Goal: Task Accomplishment & Management: Use online tool/utility

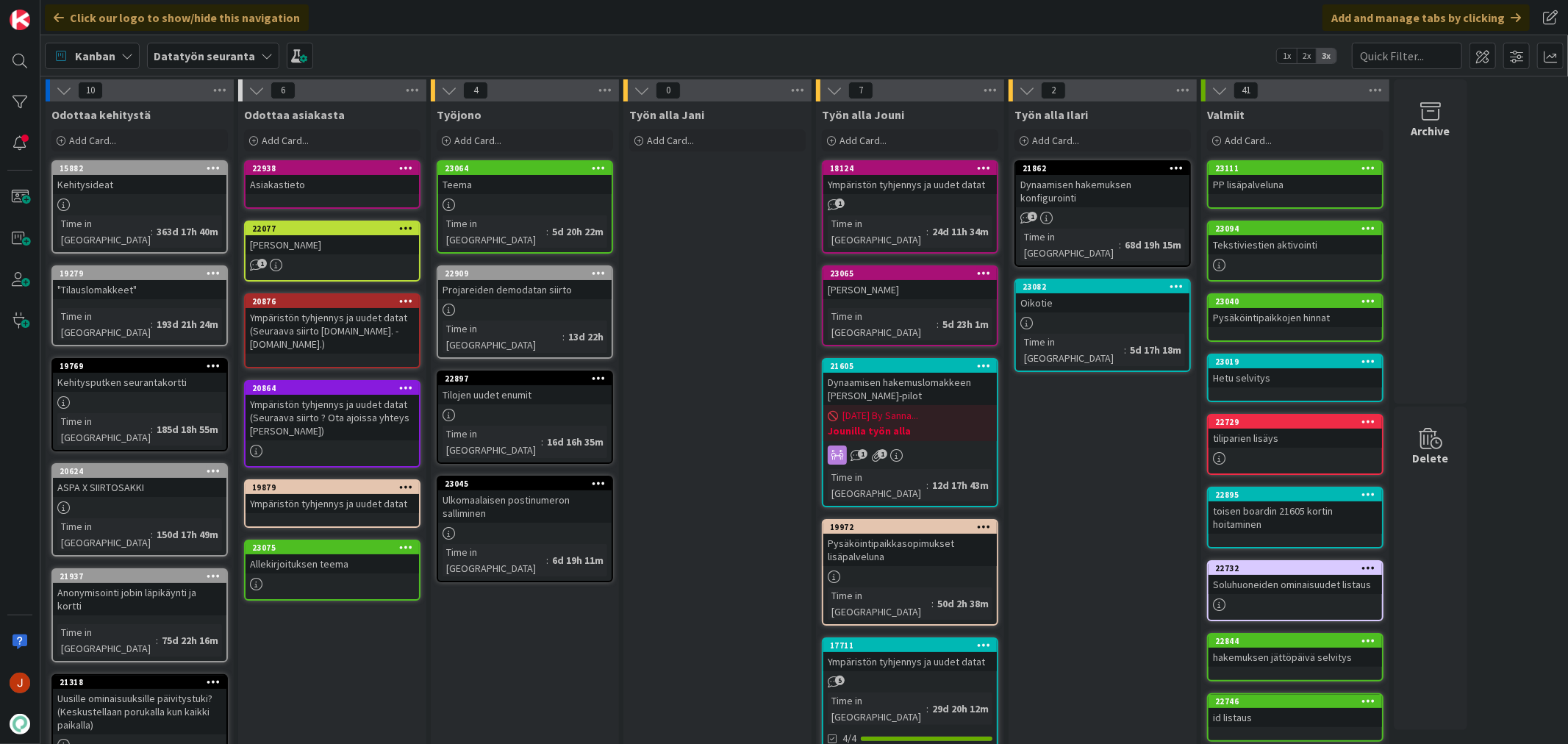
click at [738, 493] on div "Työn alla Jani Add Card..." at bounding box center [717, 683] width 188 height 1164
click at [704, 540] on div "Työn alla Jani Add Card..." at bounding box center [717, 683] width 188 height 1164
click at [538, 490] on div "Ulkomaalaisen postinumeron salliminen" at bounding box center [525, 506] width 173 height 32
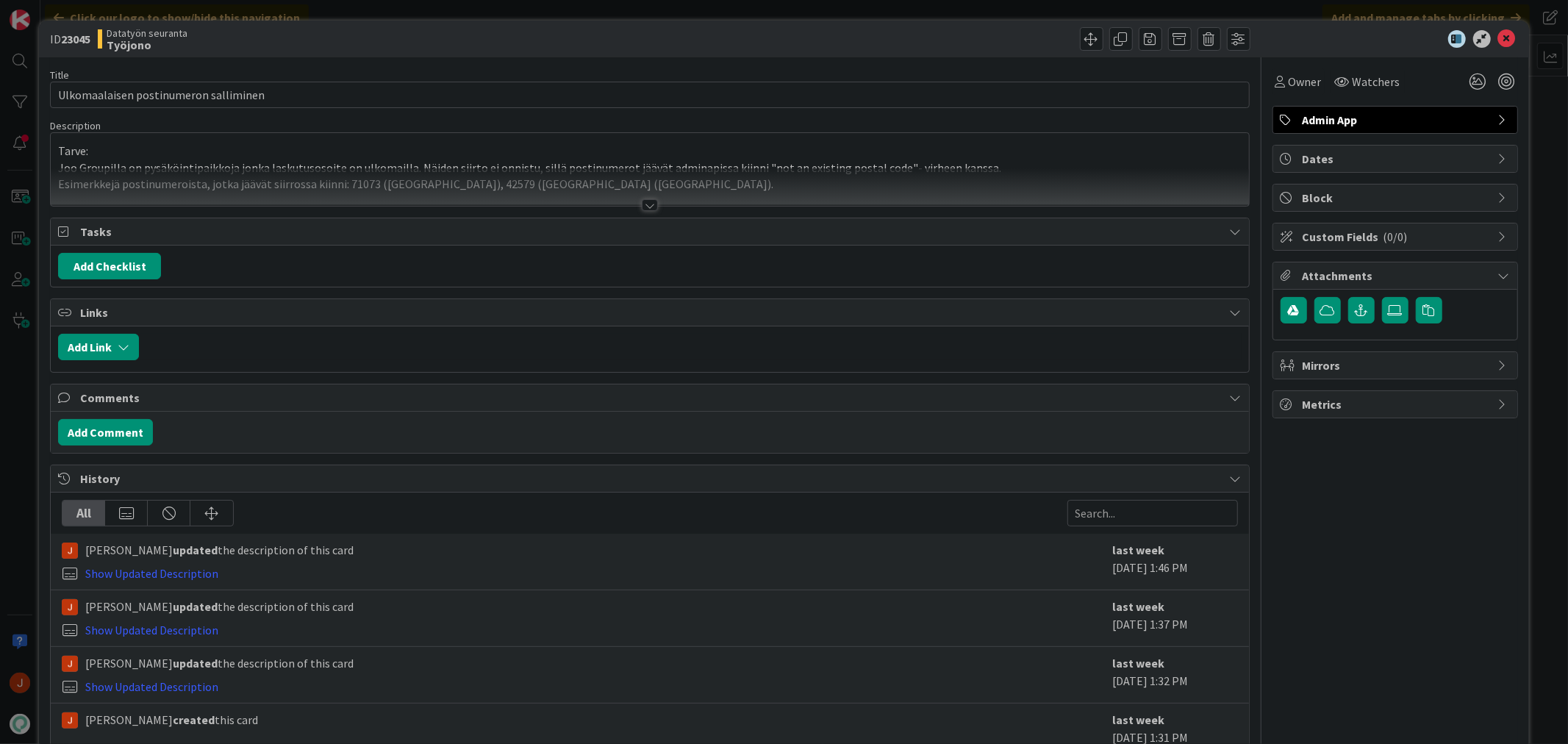
click at [641, 205] on div at bounding box center [650, 205] width 17 height 12
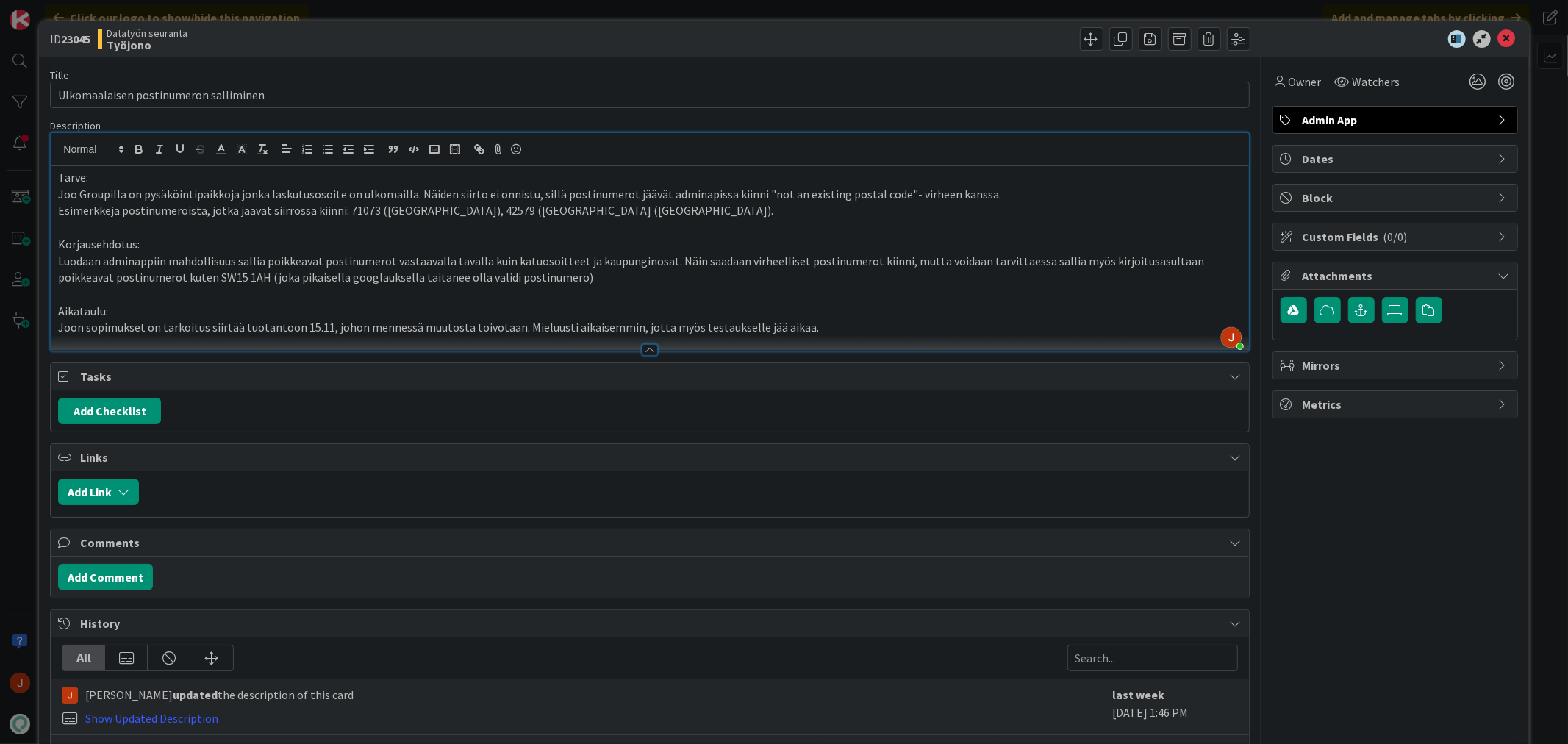
click at [820, 325] on p "Joon sopimukset on tarkoitus siirtää tuotantoon 15.11, johon mennessä muutosta …" at bounding box center [649, 327] width 1183 height 17
click at [1498, 40] on icon at bounding box center [1506, 38] width 17 height 17
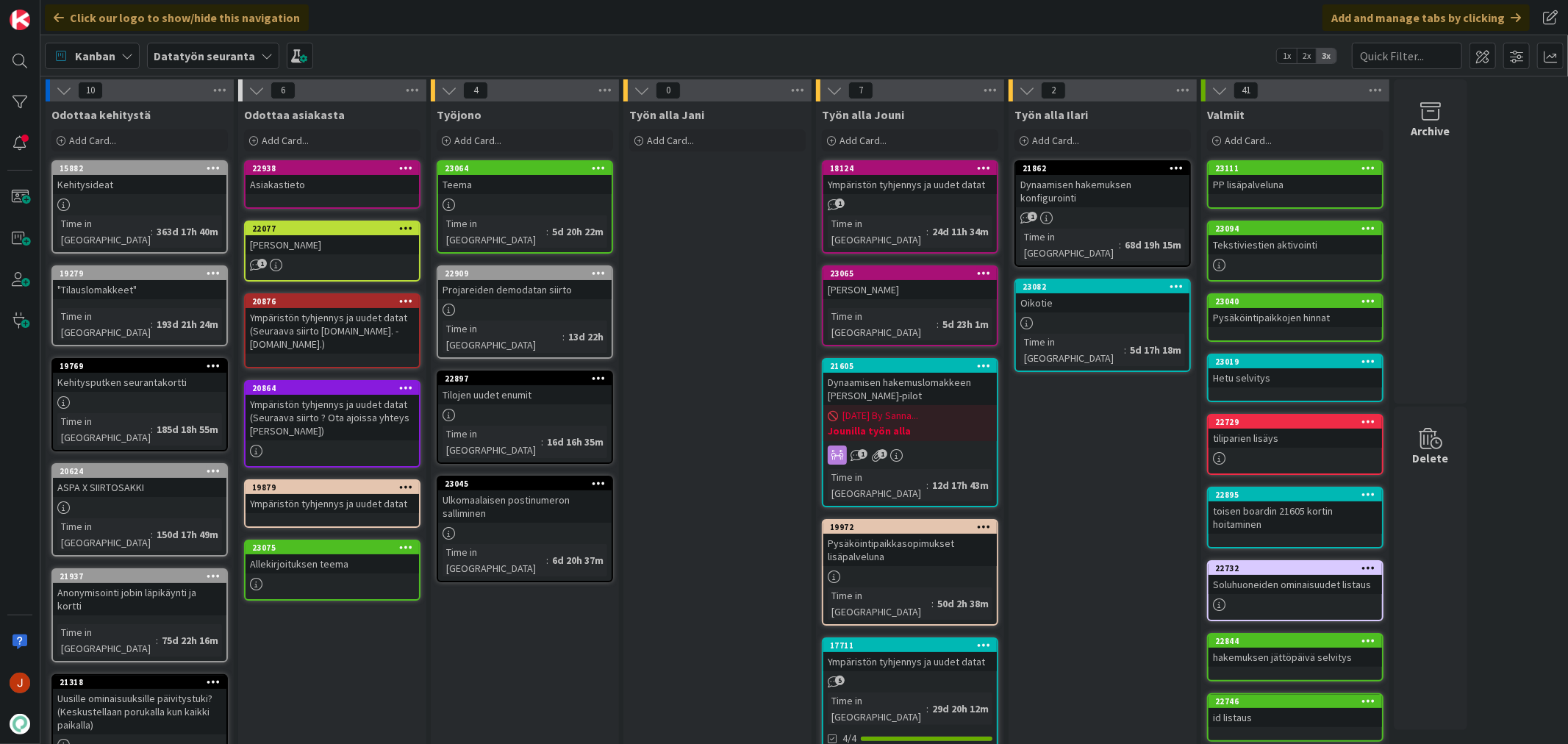
click at [709, 614] on div "Työn alla Jani Add Card..." at bounding box center [717, 683] width 188 height 1164
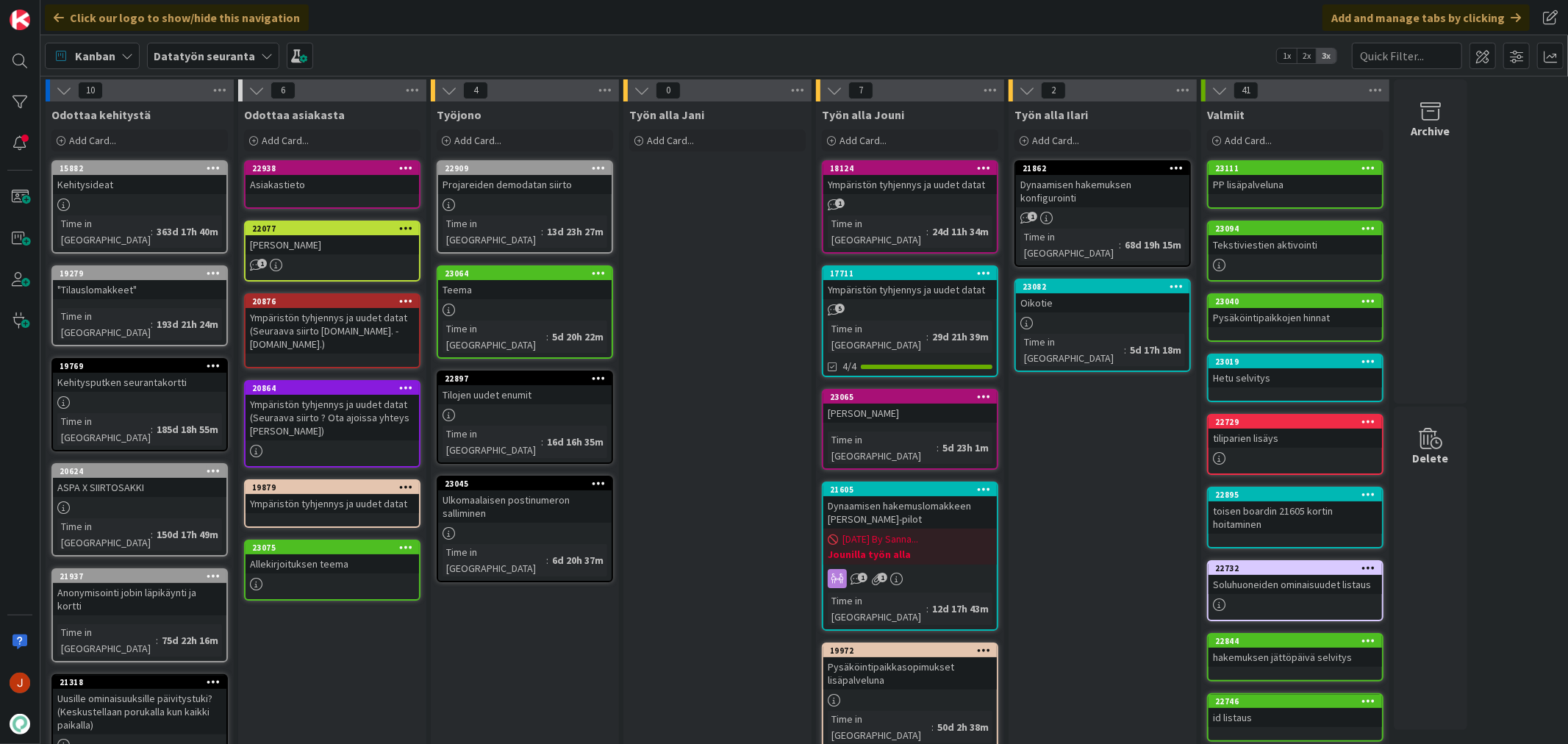
click at [1096, 503] on div "Työn alla Ilari Add Card... 21862 Dynaamisen hakemuksen konfigurointi 1 Time in…" at bounding box center [1102, 683] width 188 height 1164
drag, startPoint x: 883, startPoint y: 138, endPoint x: 884, endPoint y: 147, distance: 9.1
click at [883, 138] on span "Add Card..." at bounding box center [863, 140] width 47 height 13
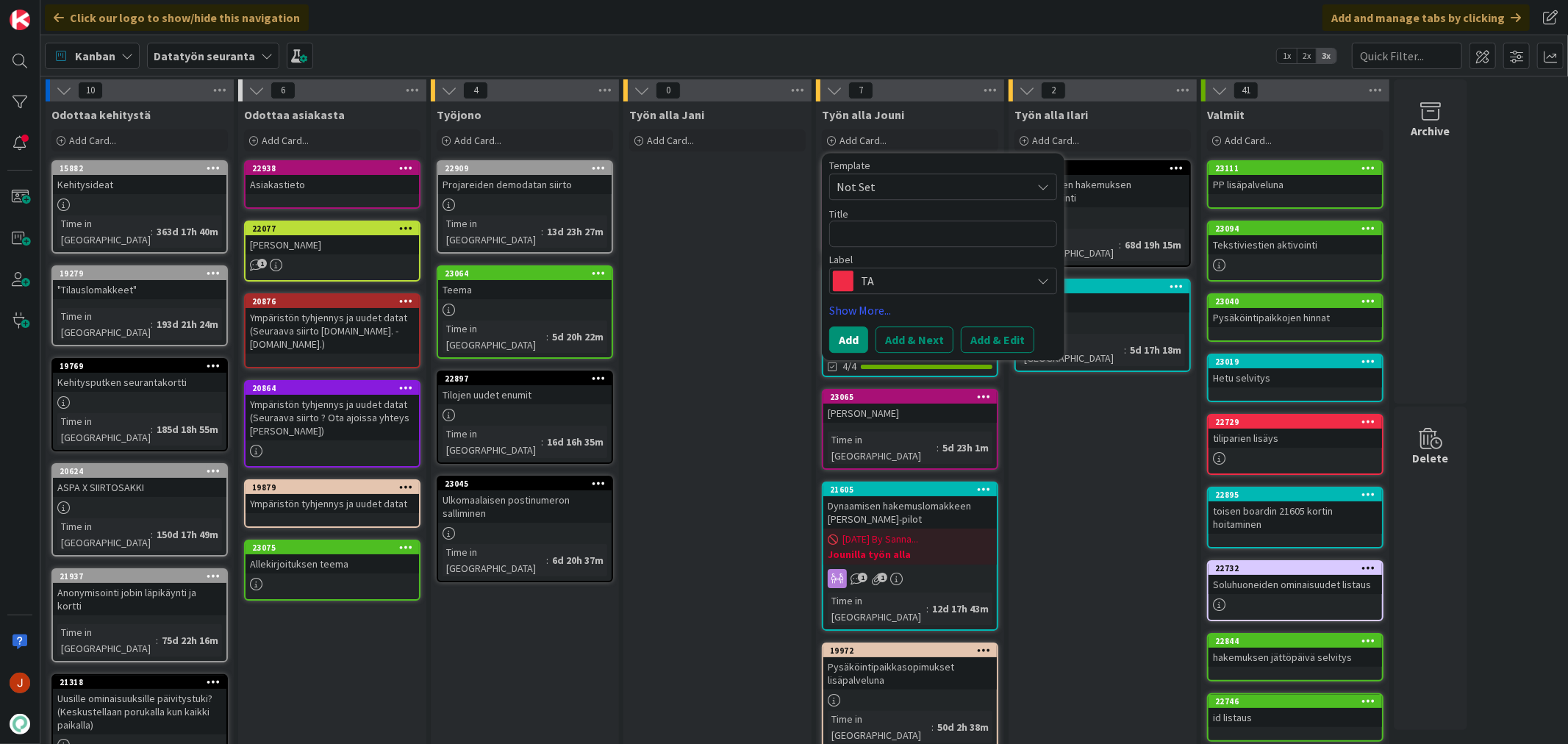
click at [907, 230] on textarea at bounding box center [942, 234] width 228 height 27
click at [927, 275] on span "TA" at bounding box center [942, 280] width 163 height 21
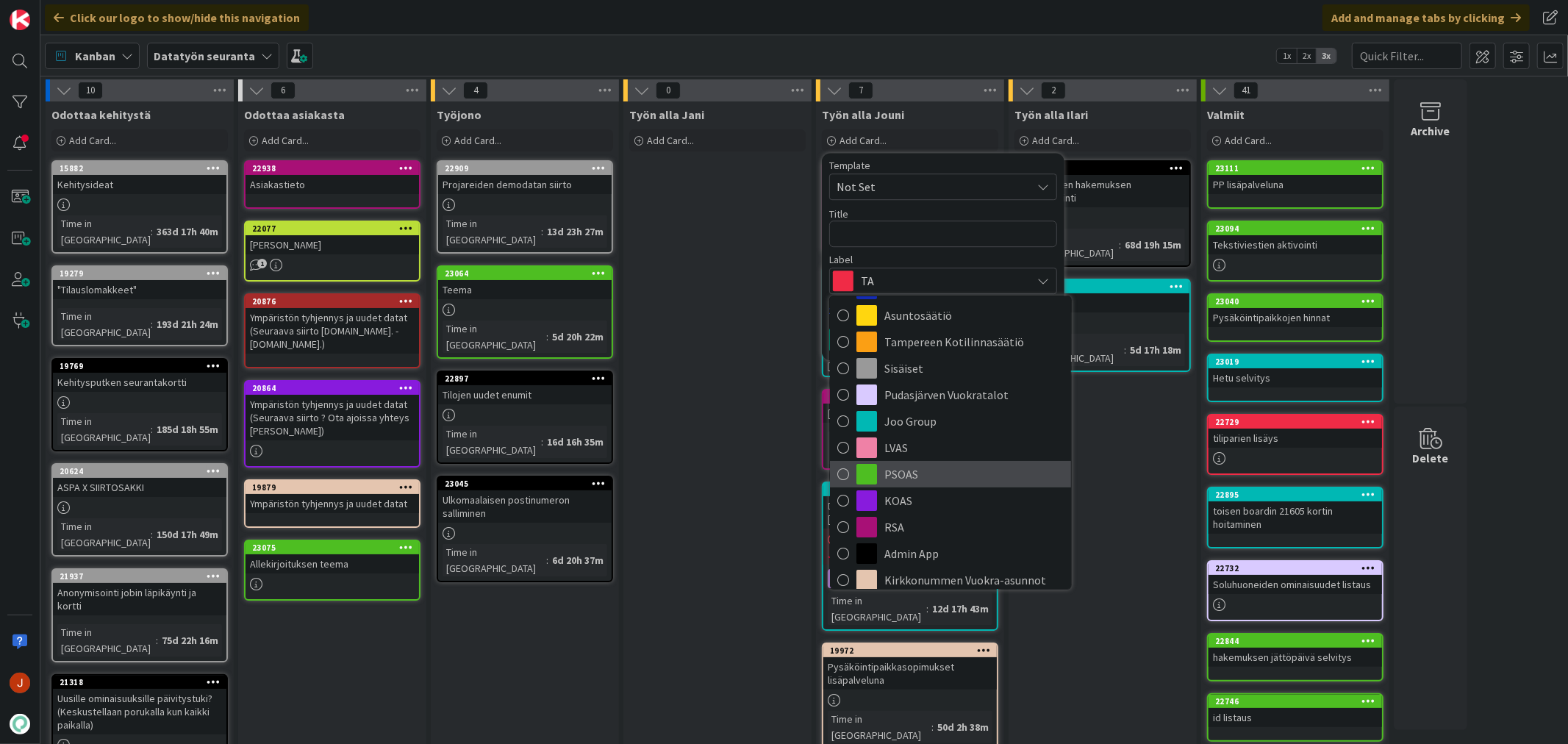
scroll to position [81, 0]
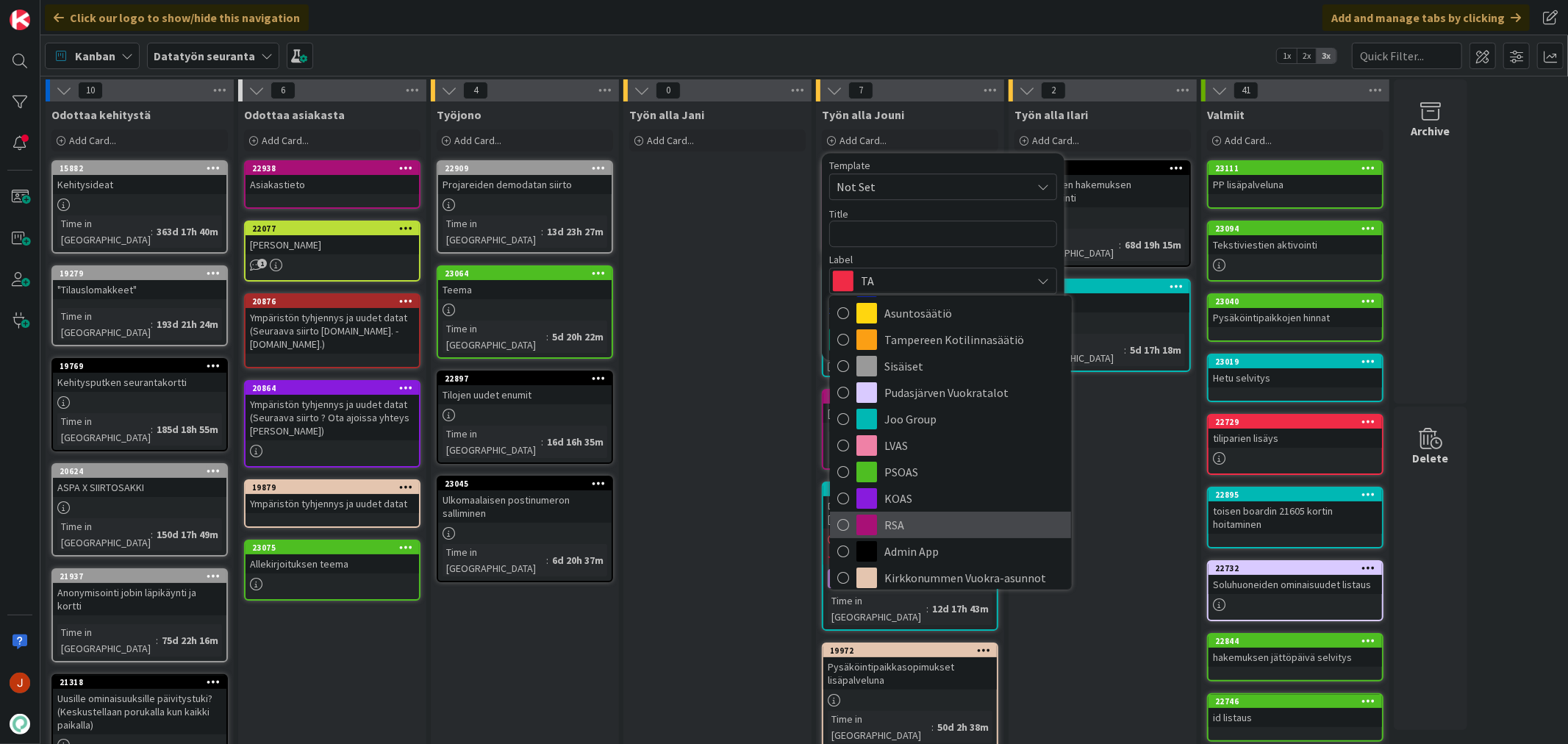
click at [944, 523] on span "RSA" at bounding box center [974, 524] width 179 height 22
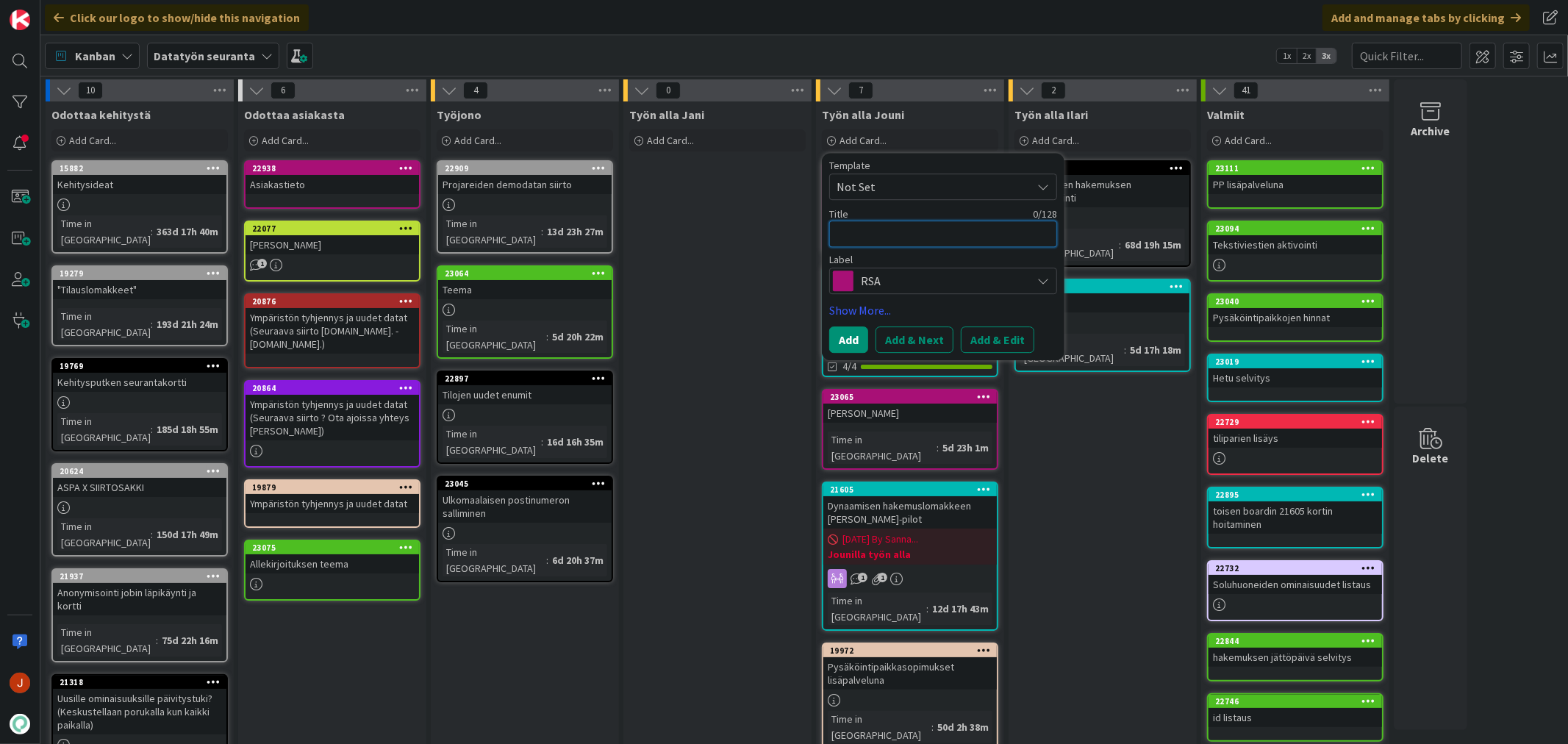
click at [958, 237] on textarea at bounding box center [942, 234] width 228 height 27
type textarea "x"
type textarea "P"
type textarea "x"
type textarea "Pa"
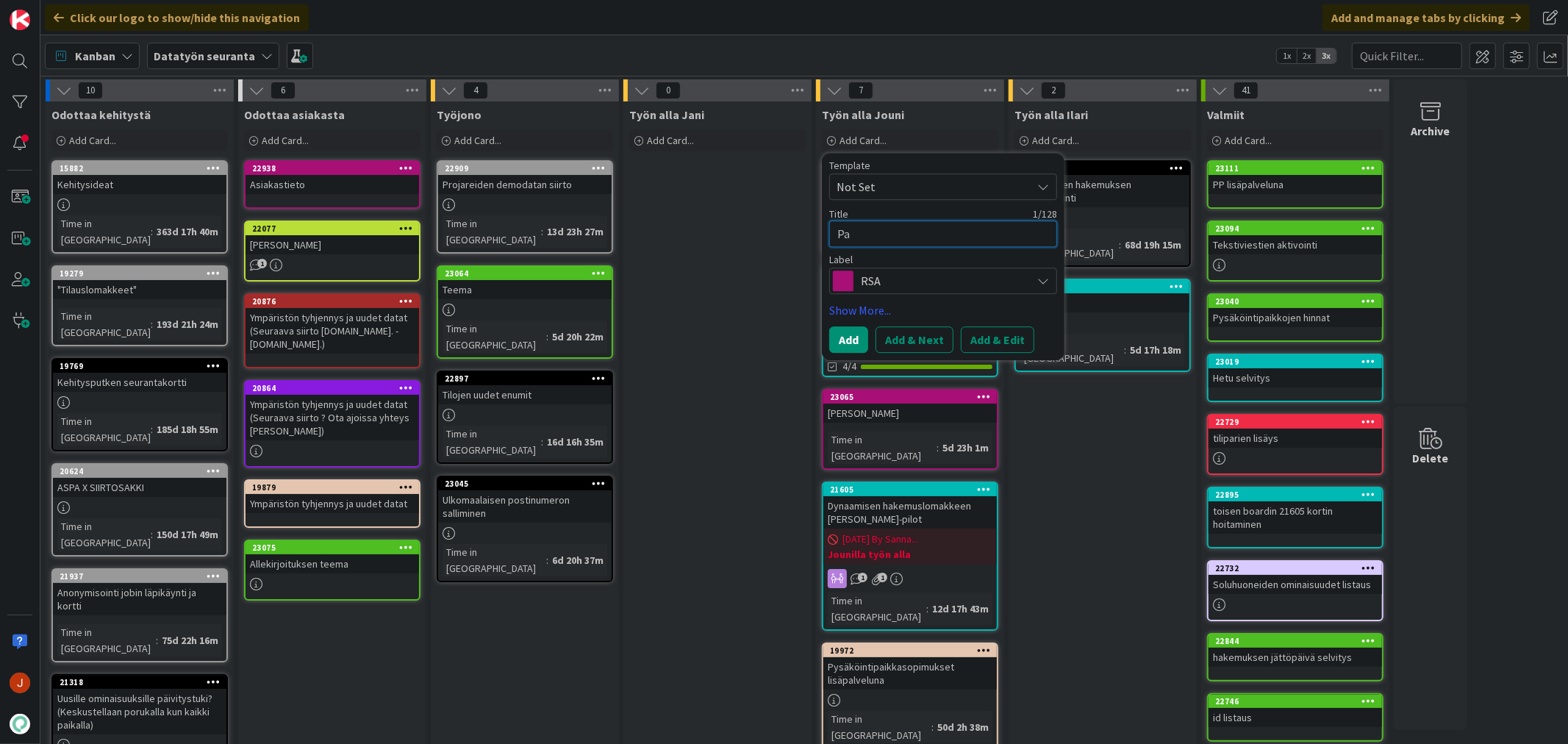
type textarea "x"
type textarea "Pal"
type textarea "x"
type textarea "Palv"
type textarea "x"
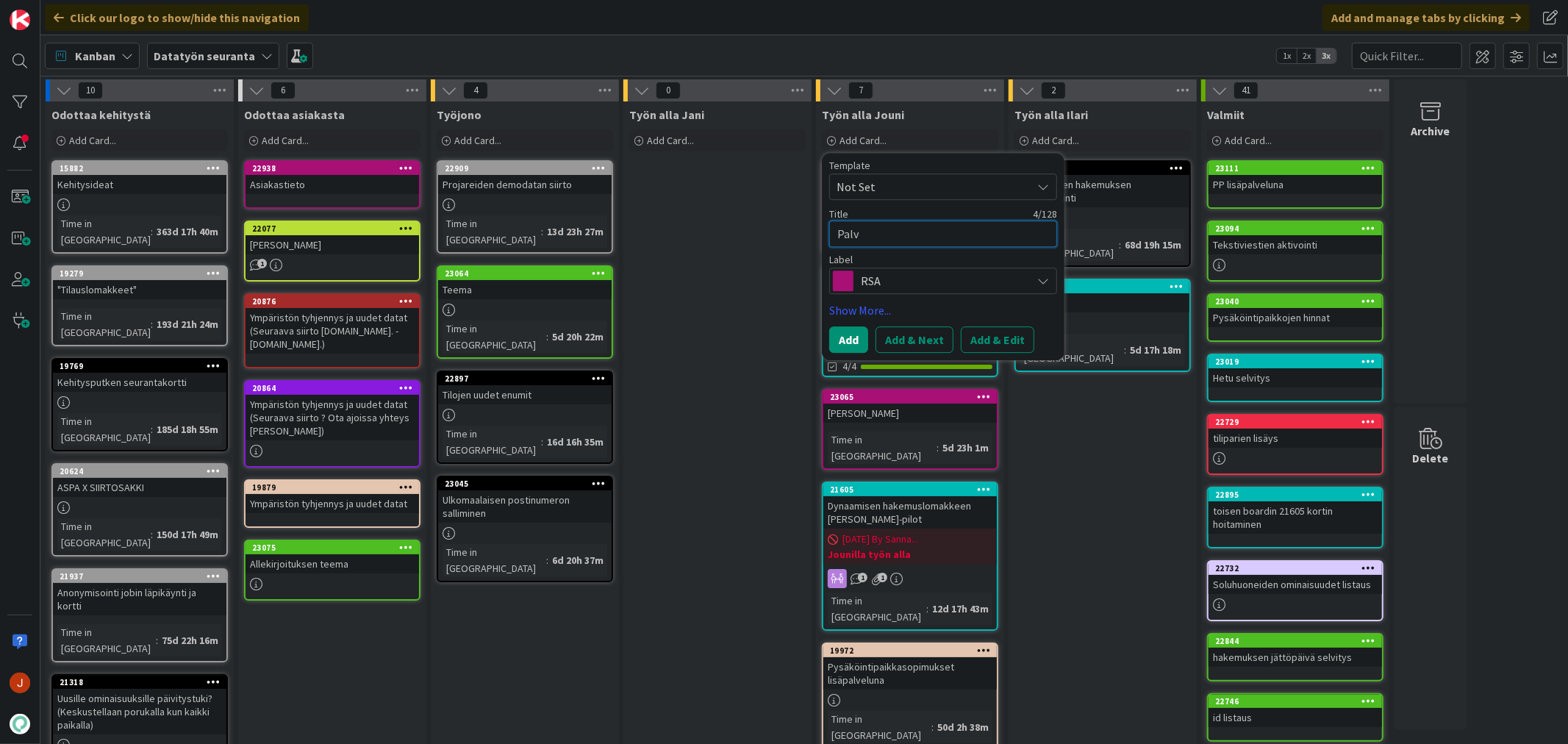
type textarea "Palve"
type textarea "x"
type textarea "Palvel"
type textarea "x"
type textarea "Palvelu"
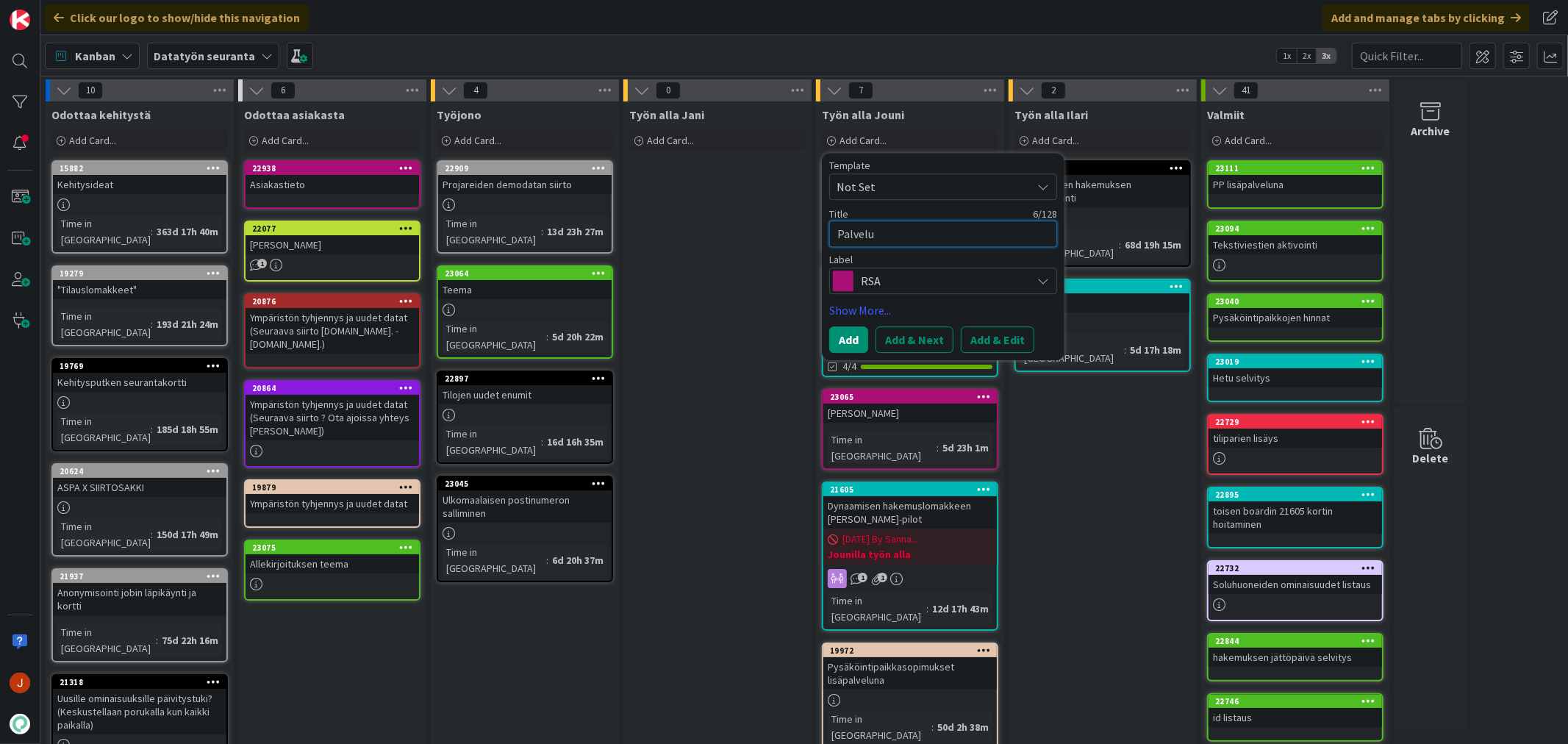
type textarea "x"
type textarea "Palvelun"
type textarea "x"
type textarea "Palvelunt"
type textarea "x"
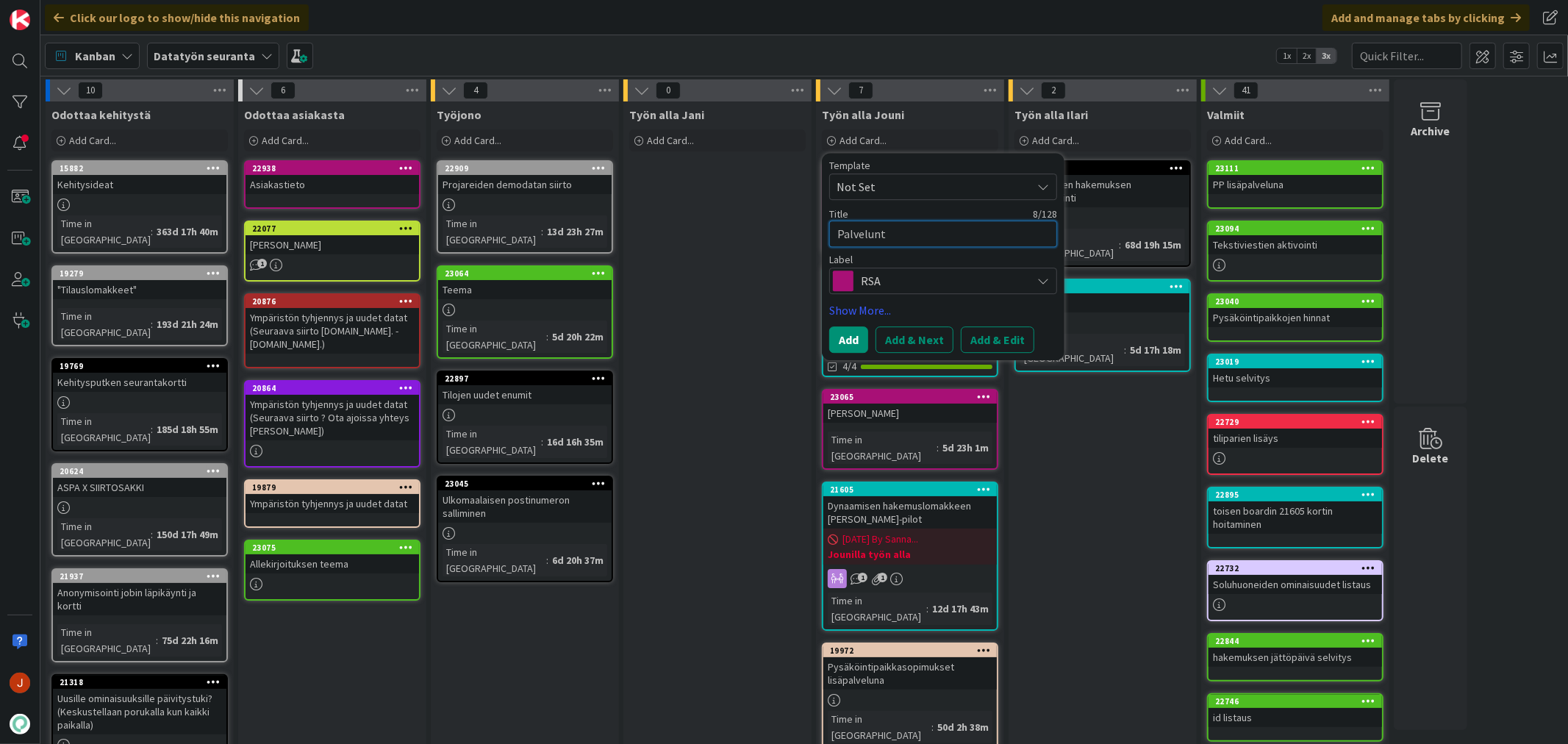
type textarea "Palvelunta"
type textarea "x"
type textarea "Palveluntar"
type textarea "x"
type textarea "Palveluntarj"
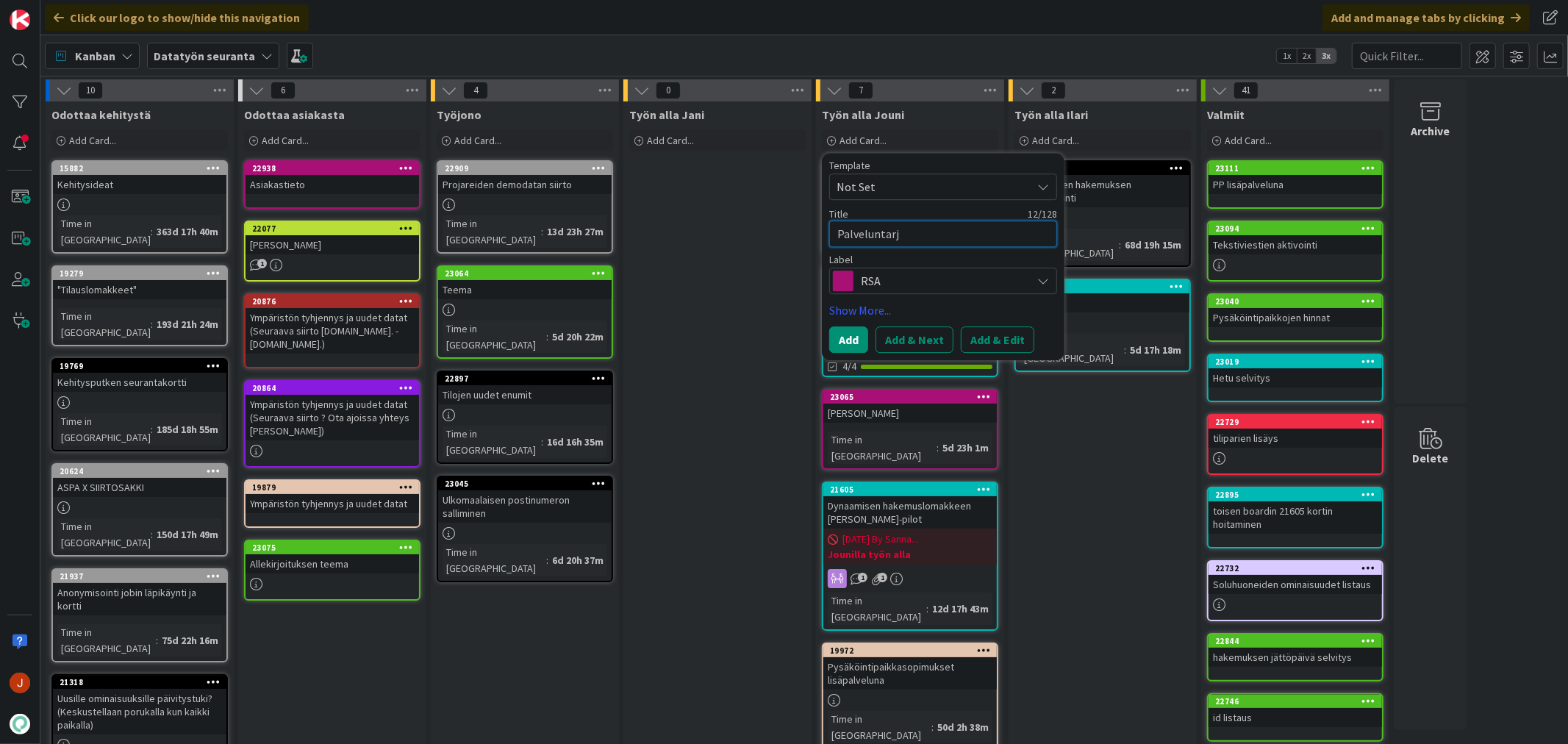
type textarea "x"
type textarea "Palveluntarjo"
type textarea "x"
type textarea "Palveluntarjoa"
type textarea "x"
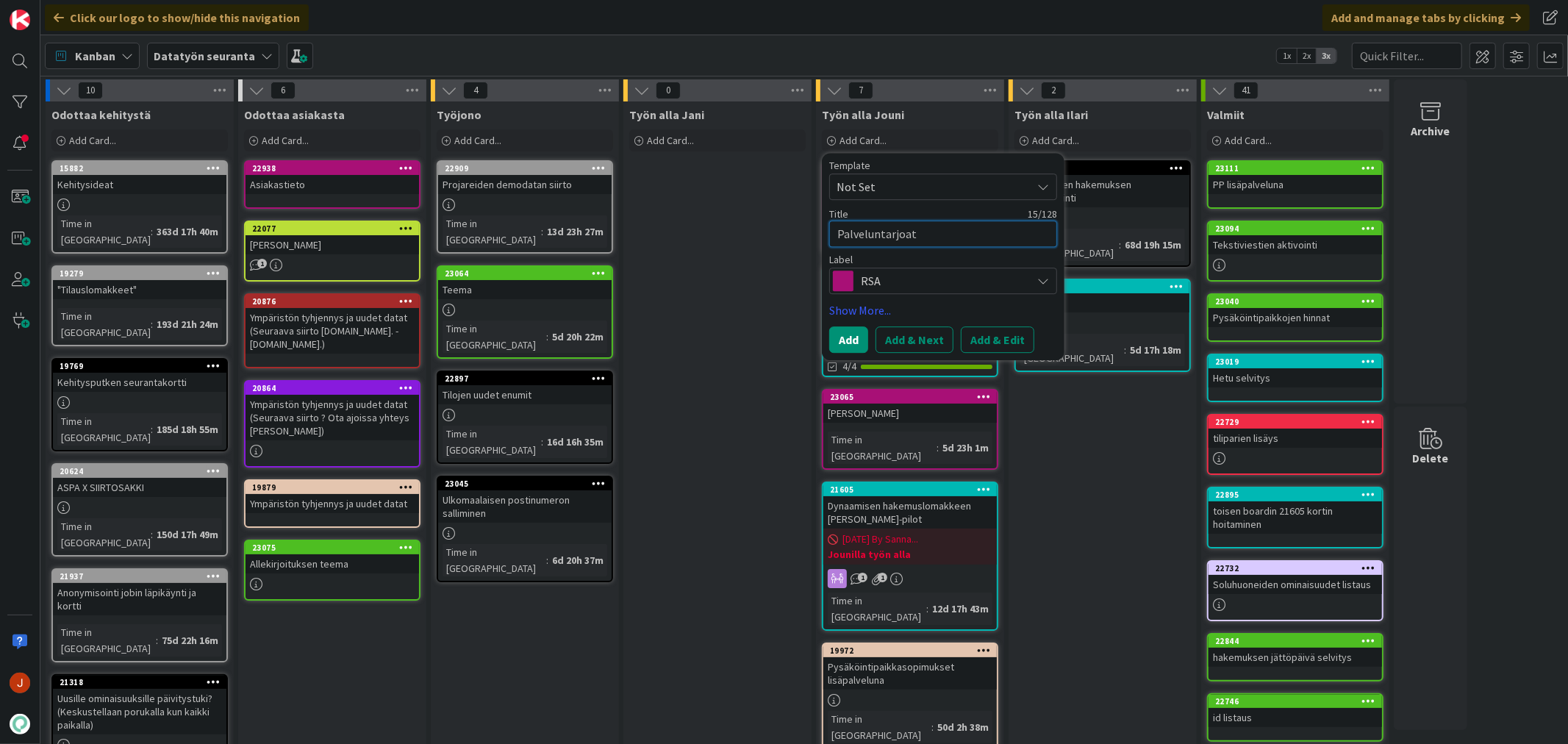
type textarea "Palveluntarjoata"
type textarea "x"
type textarea "Palveluntarjoat"
type textarea "x"
type textarea "Palveluntarjoa"
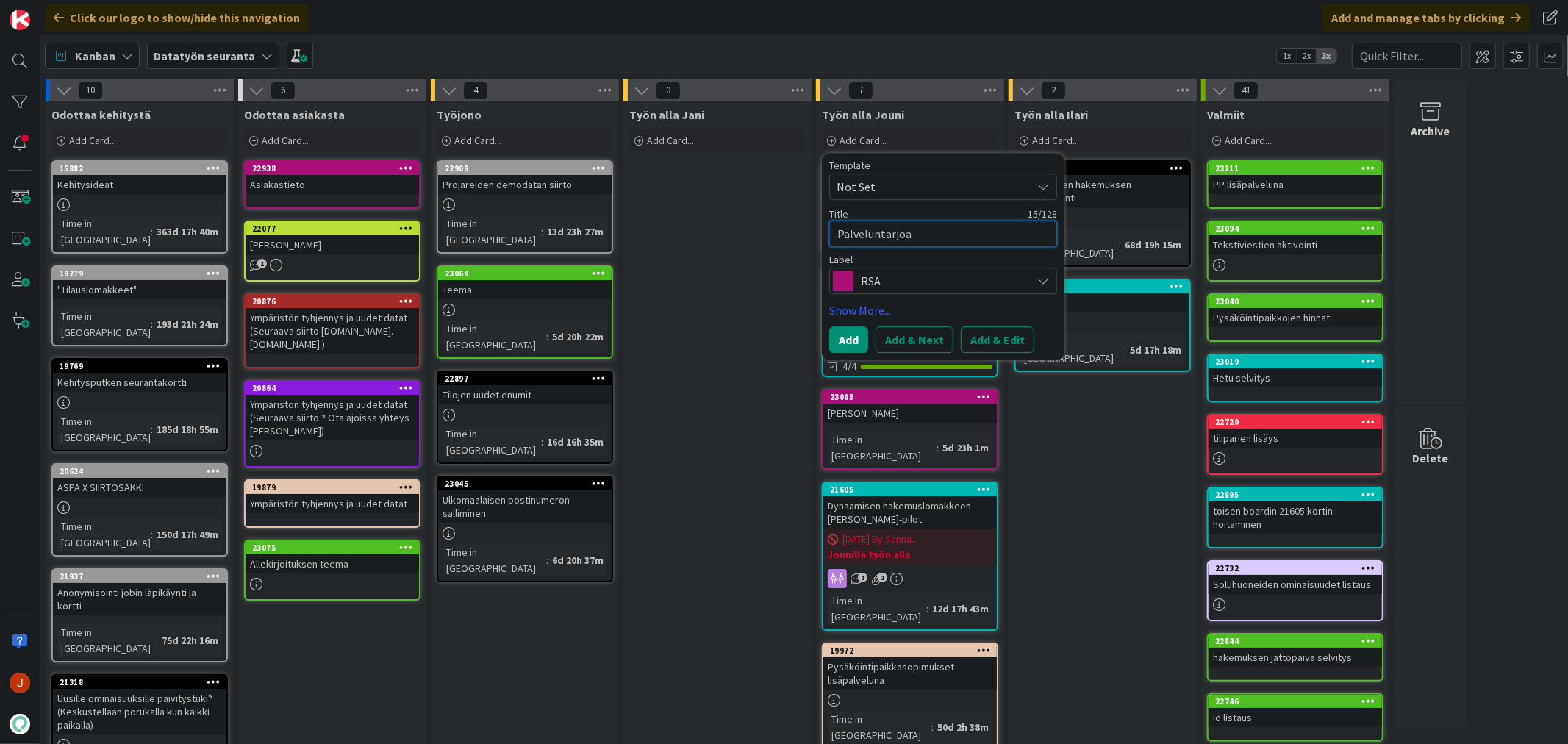
type textarea "x"
type textarea "Palveluntarjoaj"
type textarea "x"
type textarea "Palveluntarjoaja"
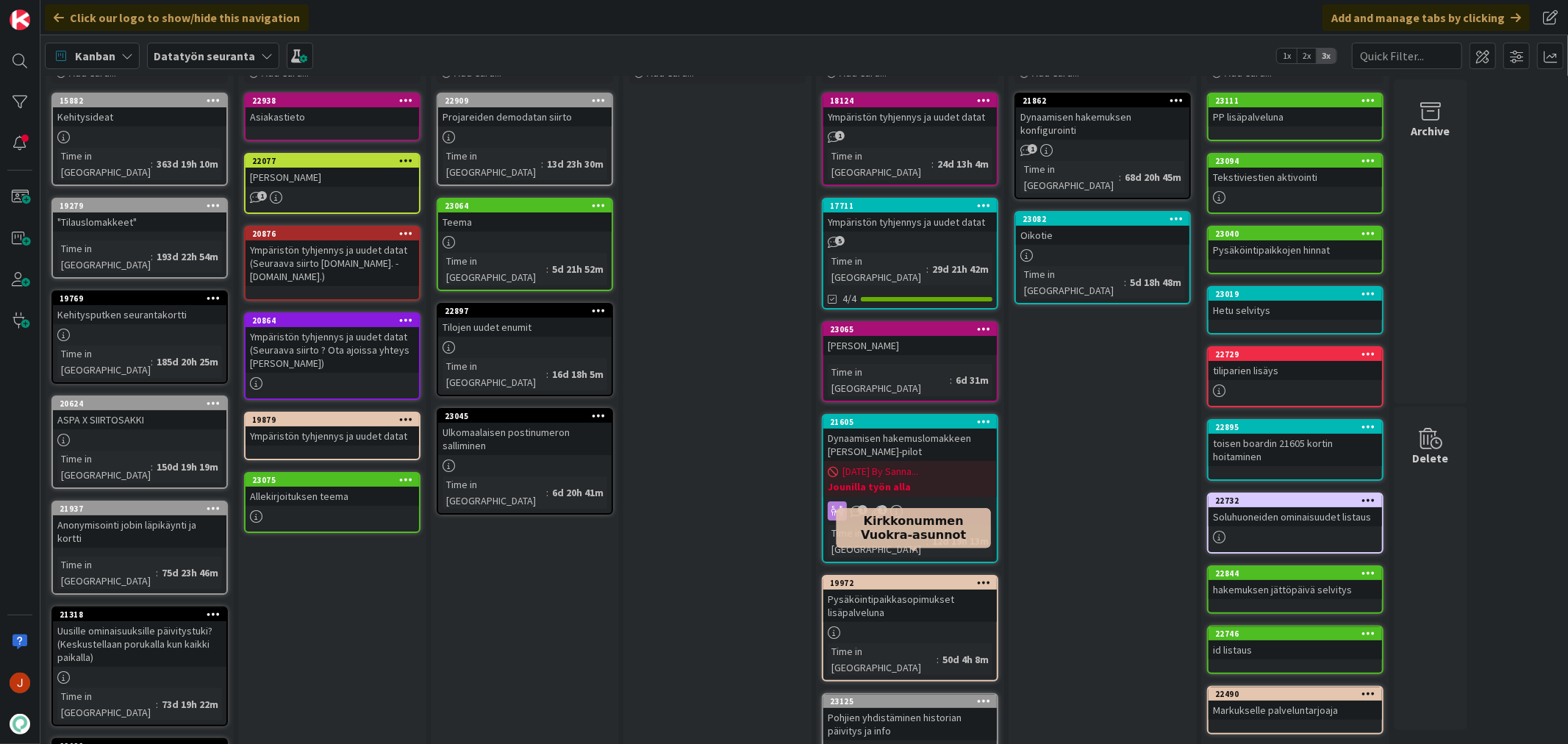
scroll to position [0, 0]
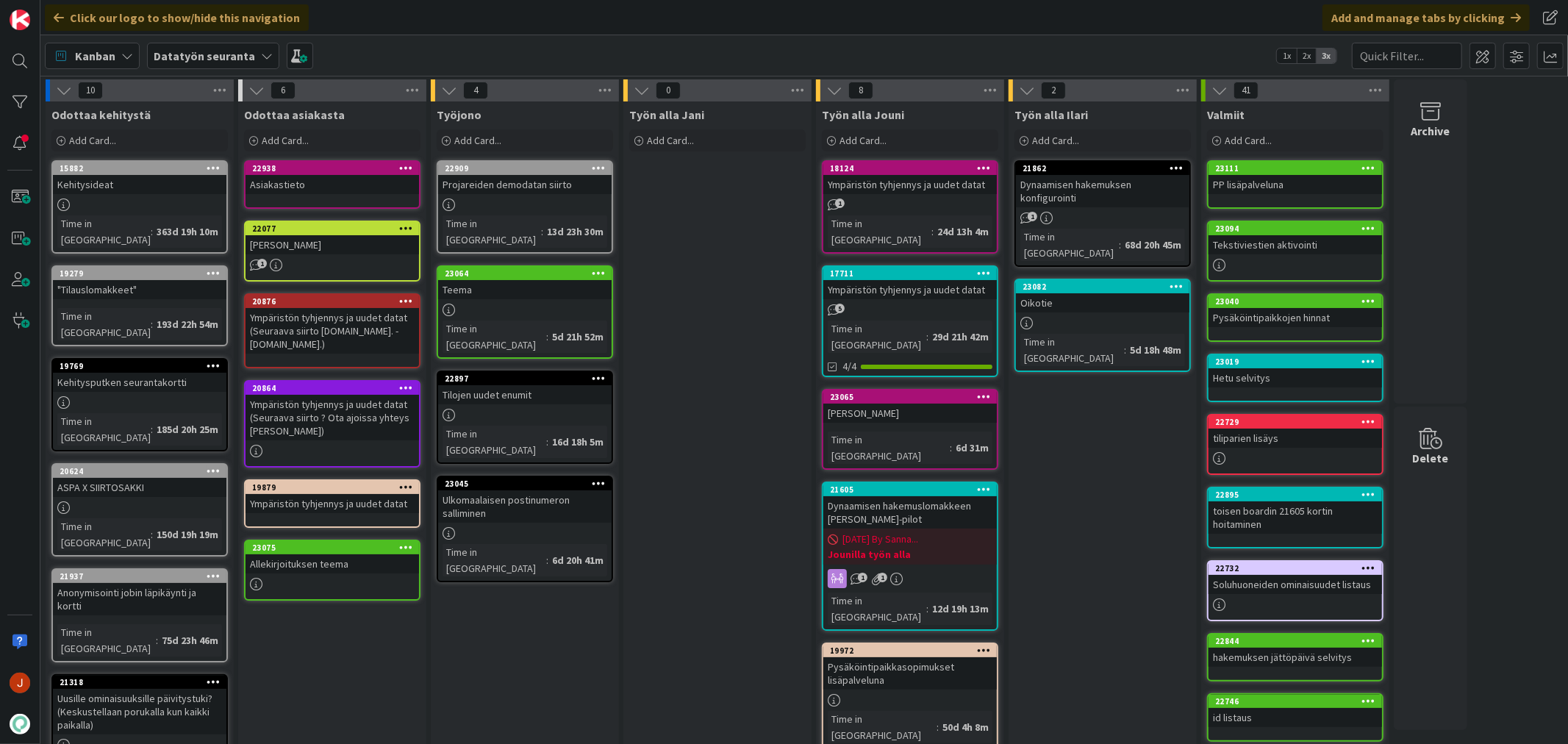
click at [715, 355] on div "Työn alla Jani Add Card..." at bounding box center [717, 683] width 188 height 1164
